Goal: Register for event/course

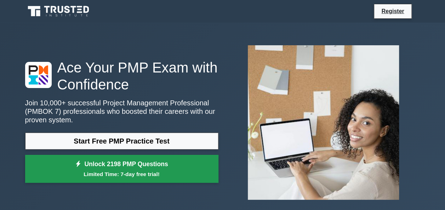
click at [137, 166] on link "Unlock 2198 PMP Questions Limited Time: 7-day free trial!" at bounding box center [121, 169] width 193 height 28
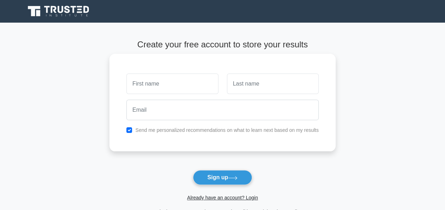
type input "b"
type input "Bashir"
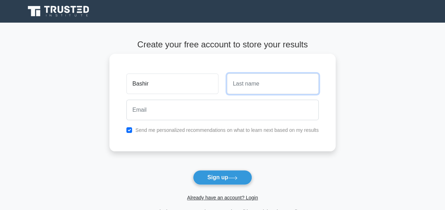
click at [288, 90] on input "text" at bounding box center [273, 84] width 92 height 21
type input "Kamran"
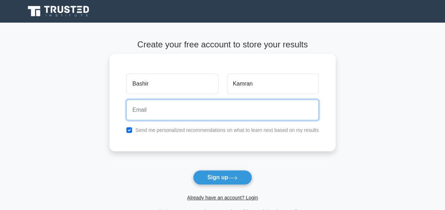
click at [230, 111] on input "email" at bounding box center [222, 110] width 192 height 21
type input "kamranbashir26@gmail.com"
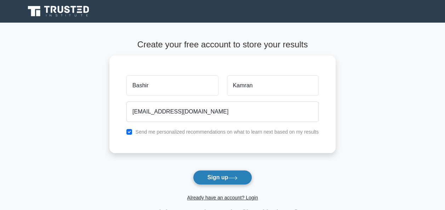
click at [225, 176] on button "Sign up" at bounding box center [223, 177] width 60 height 15
